Goal: Task Accomplishment & Management: Complete application form

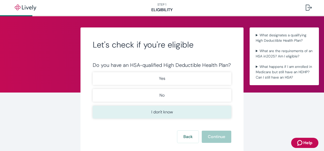
click at [175, 111] on button "I don't know" at bounding box center [162, 112] width 139 height 13
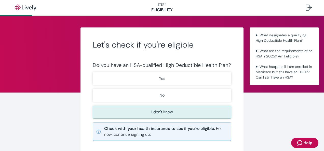
click at [97, 130] on icon at bounding box center [99, 132] width 4 height 4
click at [97, 132] on icon at bounding box center [98, 131] width 5 height 5
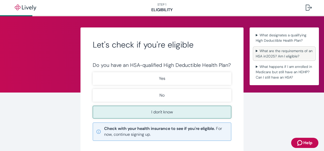
click at [254, 52] on summary "What are the requirements of an HSA in [DATE] ? Am I eligible?" at bounding box center [284, 53] width 61 height 13
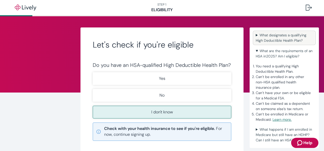
click at [255, 35] on summary "What designates a qualifying High Deductible Health Plan?" at bounding box center [284, 38] width 61 height 13
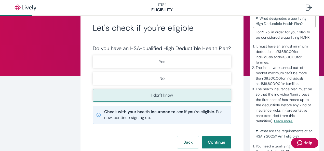
scroll to position [17, 0]
click at [157, 96] on p "I don't know" at bounding box center [162, 96] width 22 height 6
click at [97, 115] on icon at bounding box center [98, 115] width 5 height 5
click at [212, 140] on button "Continue" at bounding box center [217, 143] width 30 height 12
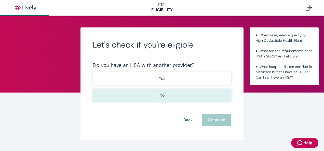
click at [162, 95] on p "No" at bounding box center [162, 95] width 5 height 6
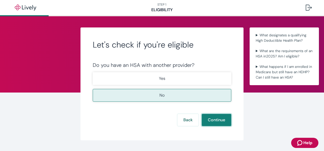
click at [213, 121] on button "Continue" at bounding box center [217, 120] width 30 height 12
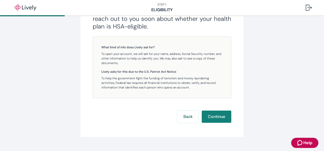
scroll to position [126, 0]
click at [216, 115] on button "Continue" at bounding box center [217, 116] width 30 height 12
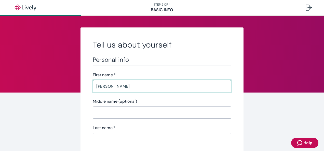
type input "[PERSON_NAME]"
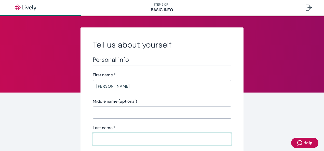
click at [104, 139] on input "Last name   *" at bounding box center [162, 139] width 139 height 10
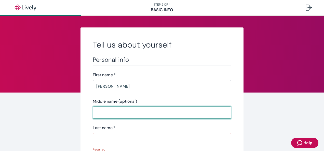
click at [95, 114] on input "Middle name (optional)" at bounding box center [162, 113] width 139 height 10
type input "d"
type input "[PERSON_NAME]"
click at [97, 139] on input "Last name   *" at bounding box center [162, 139] width 139 height 10
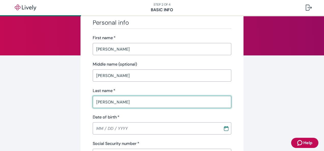
scroll to position [43, 0]
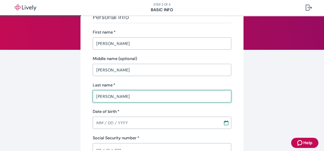
type input "[PERSON_NAME]"
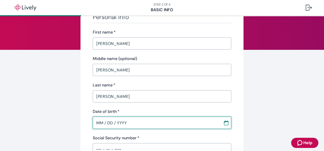
click at [207, 124] on input "MM / DD / YYYY" at bounding box center [156, 123] width 127 height 10
click at [101, 120] on input "MM / DD / YYYY" at bounding box center [156, 123] width 127 height 10
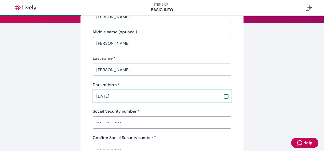
scroll to position [70, 0]
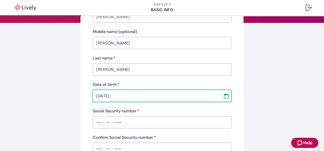
type input "[DATE]"
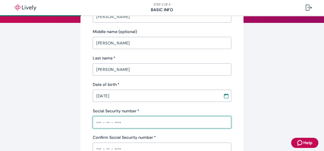
click at [118, 123] on input "Social Security number   *" at bounding box center [162, 122] width 139 height 10
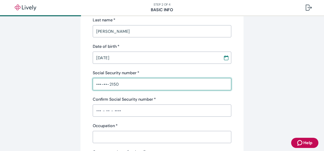
scroll to position [109, 0]
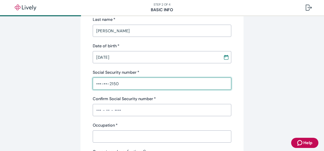
type input "•••-••-2150"
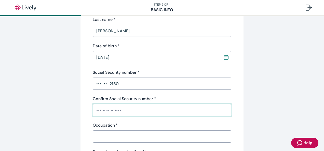
click at [114, 114] on input "Confirm Social Security number   *" at bounding box center [162, 110] width 139 height 10
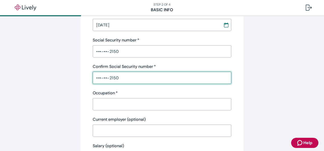
scroll to position [141, 0]
type input "•••-••-2150"
click at [107, 103] on input "Occupation   *" at bounding box center [162, 104] width 139 height 10
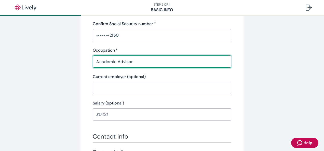
scroll to position [184, 0]
type input "Academic Advisor"
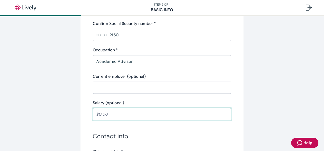
click at [114, 113] on input "Salary (optional)" at bounding box center [162, 114] width 139 height 10
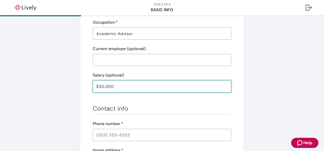
scroll to position [213, 0]
type input "3"
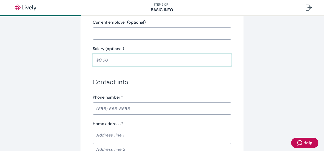
scroll to position [243, 0]
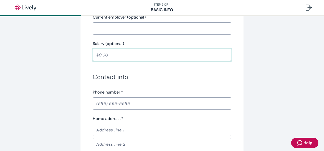
click at [114, 109] on div "​" at bounding box center [162, 104] width 139 height 12
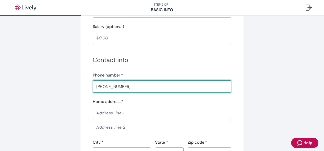
scroll to position [262, 0]
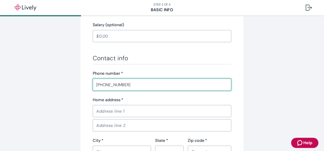
type input "[PHONE_NUMBER]"
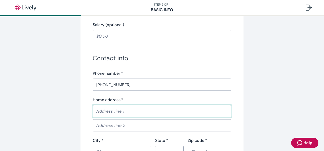
click at [111, 110] on input "Home address   *" at bounding box center [162, 111] width 139 height 10
type input "[STREET_ADDRESS][PERSON_NAME]"
type input "[GEOGRAPHIC_DATA]"
type input "WI"
type input "53711"
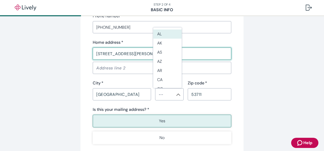
scroll to position [321, 0]
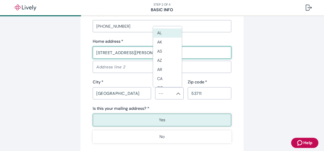
click at [134, 84] on div "City   *" at bounding box center [122, 82] width 58 height 6
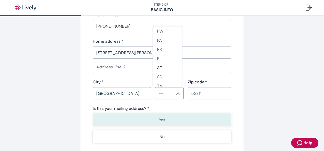
scroll to position [485, 0]
click at [163, 70] on li "WI" at bounding box center [167, 71] width 29 height 9
type input "WI"
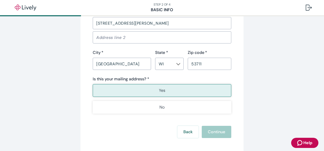
scroll to position [352, 0]
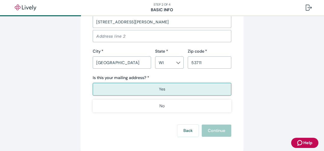
click at [167, 90] on button "Yes" at bounding box center [162, 89] width 139 height 13
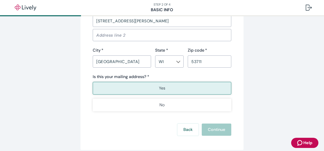
scroll to position [353, 0]
click at [163, 90] on p "Yes" at bounding box center [162, 88] width 6 height 6
click at [140, 65] on input "[GEOGRAPHIC_DATA]" at bounding box center [122, 61] width 58 height 10
click at [200, 74] on div "Is this your mailing address? *" at bounding box center [162, 77] width 139 height 6
click at [175, 91] on button "Yes" at bounding box center [162, 88] width 139 height 13
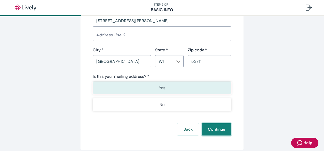
click at [212, 128] on button "Continue" at bounding box center [217, 130] width 30 height 12
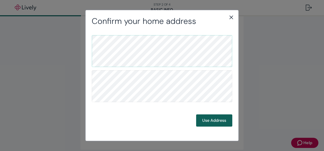
click at [214, 121] on button "Use Address" at bounding box center [214, 121] width 36 height 12
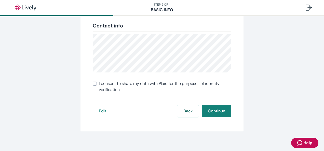
scroll to position [138, 0]
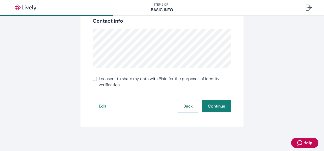
click at [93, 78] on input "I consent to share my data with Plaid for the purposes of identity verification" at bounding box center [95, 79] width 4 height 4
checkbox input "true"
click at [218, 107] on button "Continue" at bounding box center [217, 106] width 30 height 12
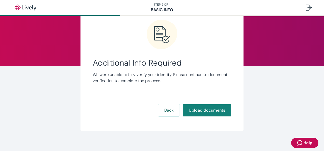
scroll to position [28, 0]
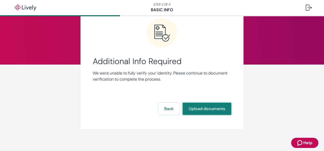
click at [207, 110] on button "Upload documents" at bounding box center [207, 109] width 49 height 12
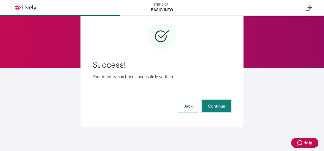
click at [207, 110] on button "Continue" at bounding box center [217, 106] width 30 height 12
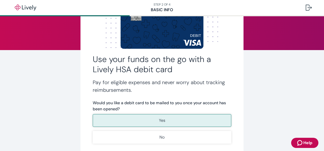
scroll to position [44, 0]
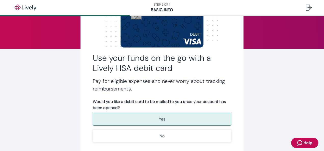
click at [166, 120] on button "Yes" at bounding box center [162, 119] width 139 height 13
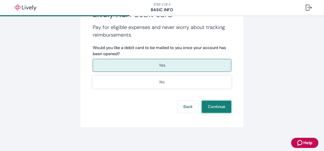
click at [221, 110] on button "Continue" at bounding box center [217, 107] width 30 height 12
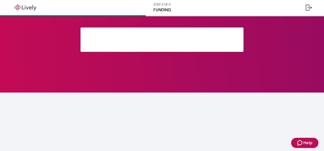
scroll to position [64, 0]
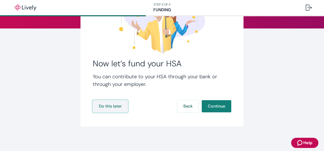
click at [110, 107] on button "Do this later" at bounding box center [110, 106] width 35 height 12
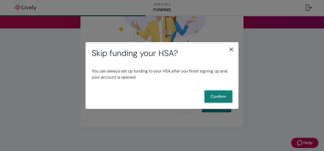
click at [218, 97] on button "Confirm" at bounding box center [219, 97] width 28 height 12
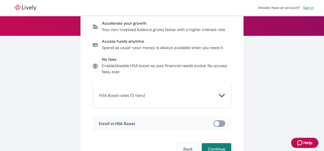
scroll to position [57, 0]
click at [219, 96] on icon "Chevron icon" at bounding box center [222, 96] width 6 height 4
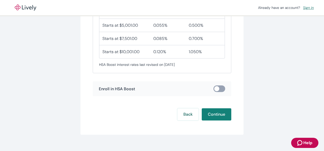
scroll to position [185, 0]
click at [216, 115] on button "Continue" at bounding box center [217, 114] width 30 height 12
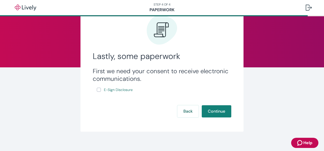
scroll to position [25, 0]
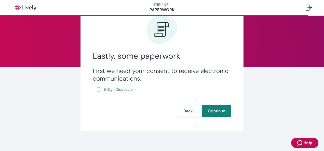
click at [98, 89] on input "E-Sign Disclosure" at bounding box center [99, 90] width 4 height 4
checkbox input "true"
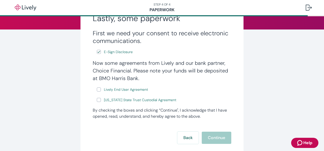
scroll to position [64, 0]
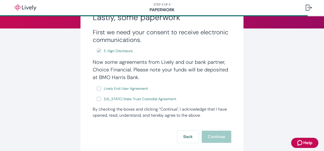
click at [97, 90] on input "Lively End User Agreement" at bounding box center [99, 89] width 4 height 4
checkbox input "true"
click at [98, 100] on input "[US_STATE] State Trust Custodial Agreement" at bounding box center [99, 99] width 4 height 4
checkbox input "true"
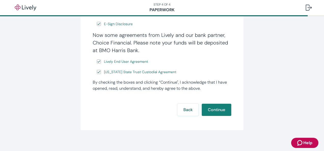
scroll to position [95, 0]
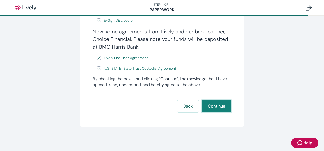
click at [220, 108] on button "Continue" at bounding box center [217, 106] width 30 height 12
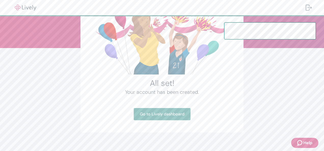
scroll to position [50, 0]
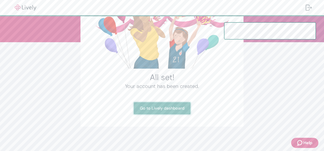
click at [172, 108] on link "Go to Lively dashboard" at bounding box center [162, 108] width 57 height 12
